Goal: Find specific page/section

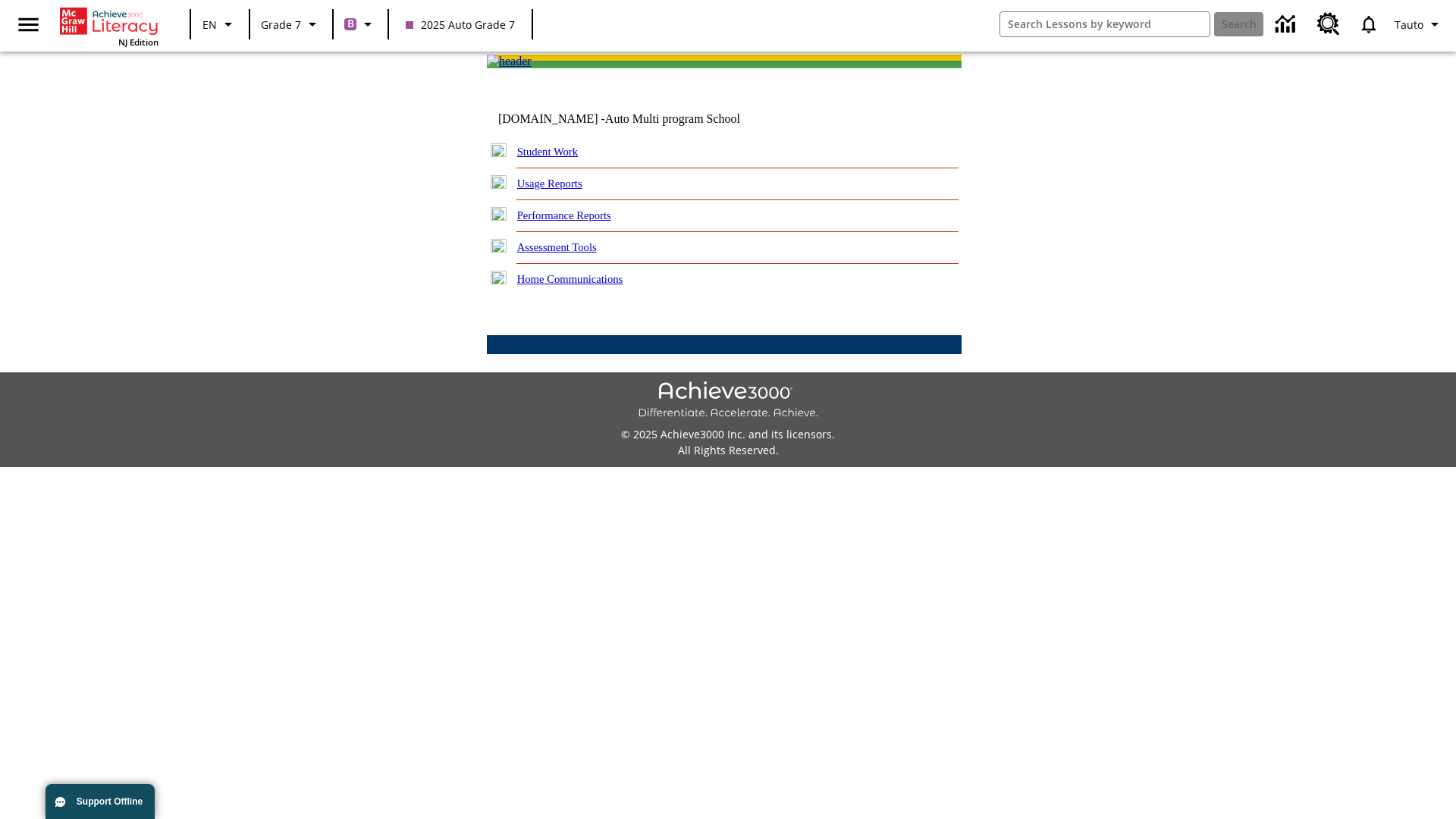
click at [557, 158] on link "Student Work" at bounding box center [547, 151] width 61 height 12
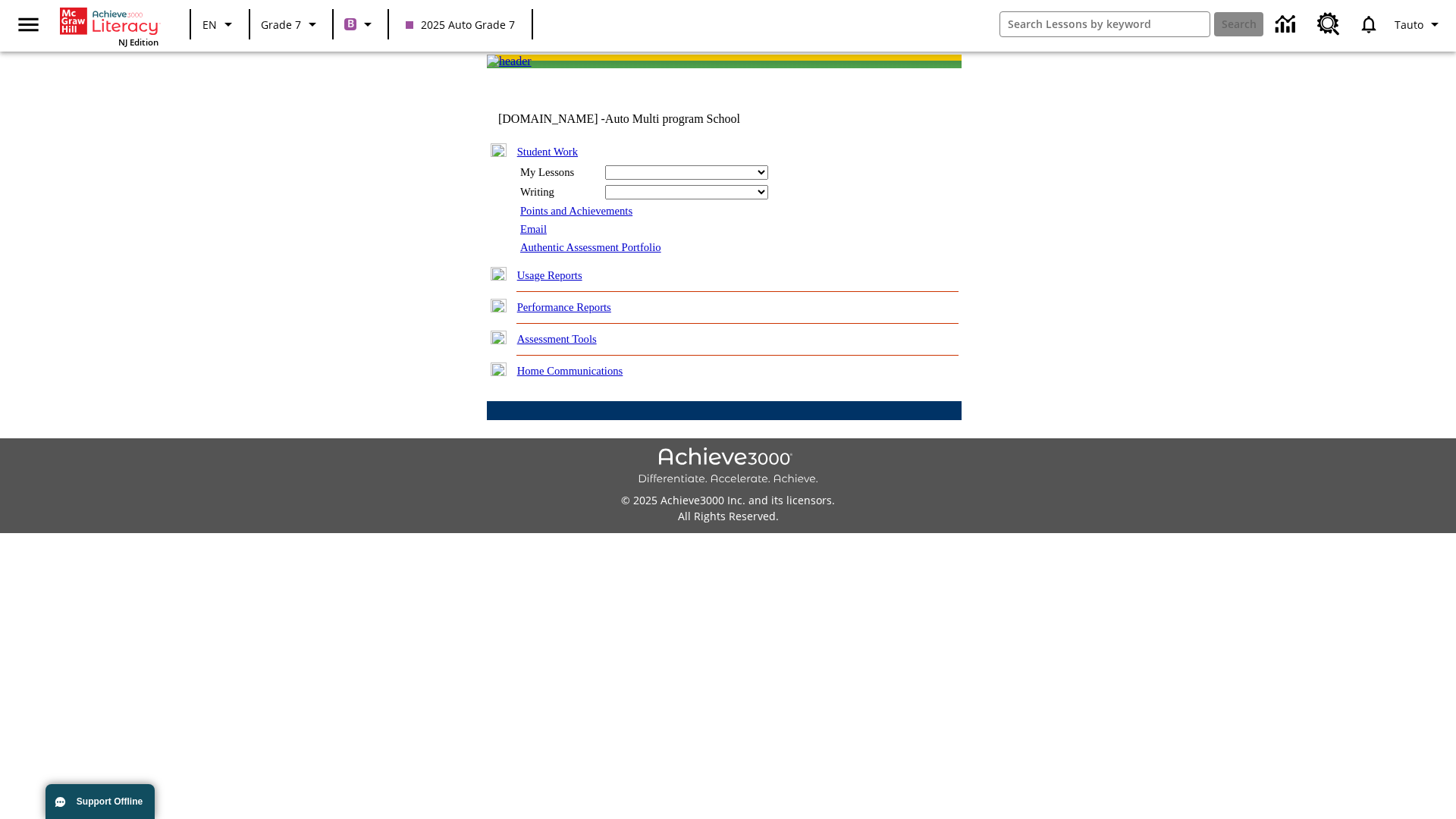
click at [534, 235] on link "Email" at bounding box center [534, 229] width 26 height 12
